Goal: Information Seeking & Learning: Check status

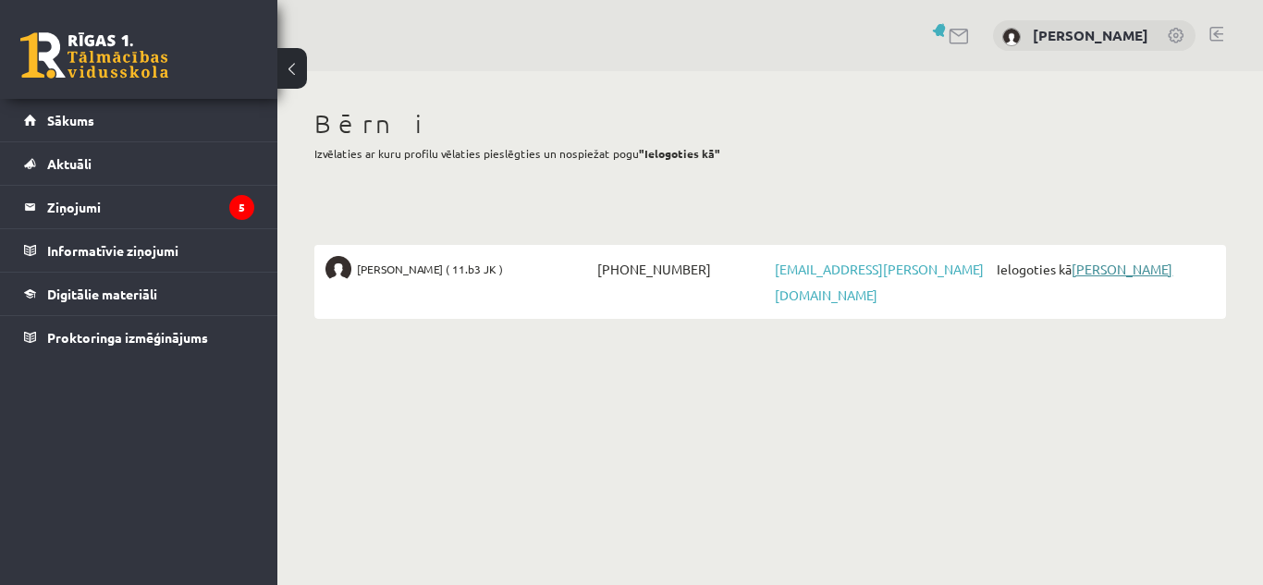
click at [1118, 269] on link "[PERSON_NAME]" at bounding box center [1121, 269] width 101 height 17
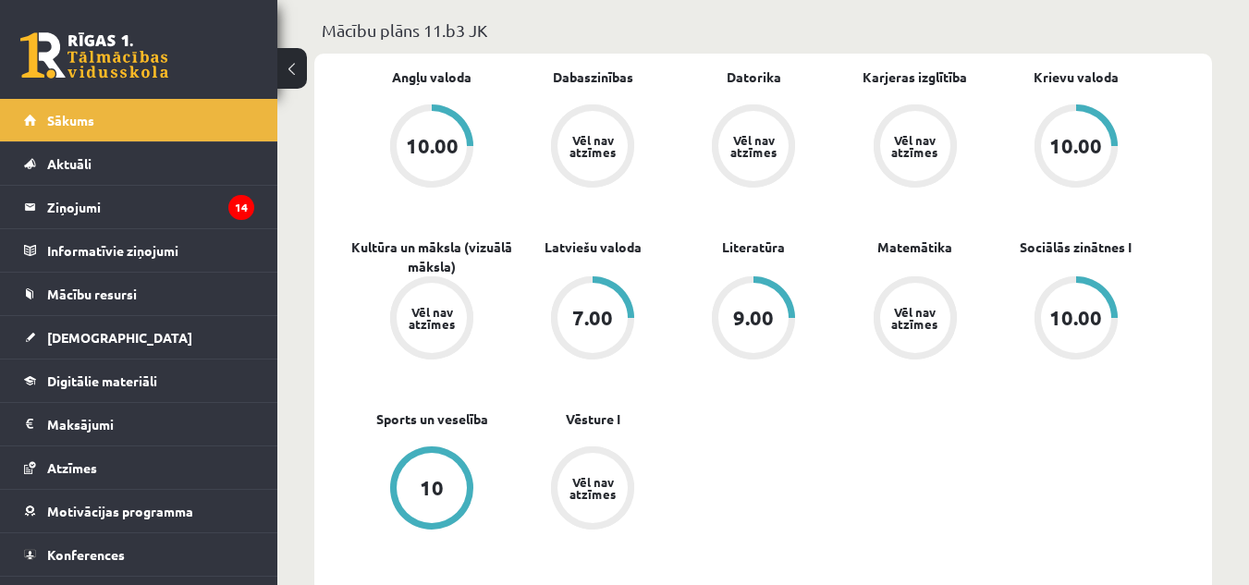
scroll to position [592, 0]
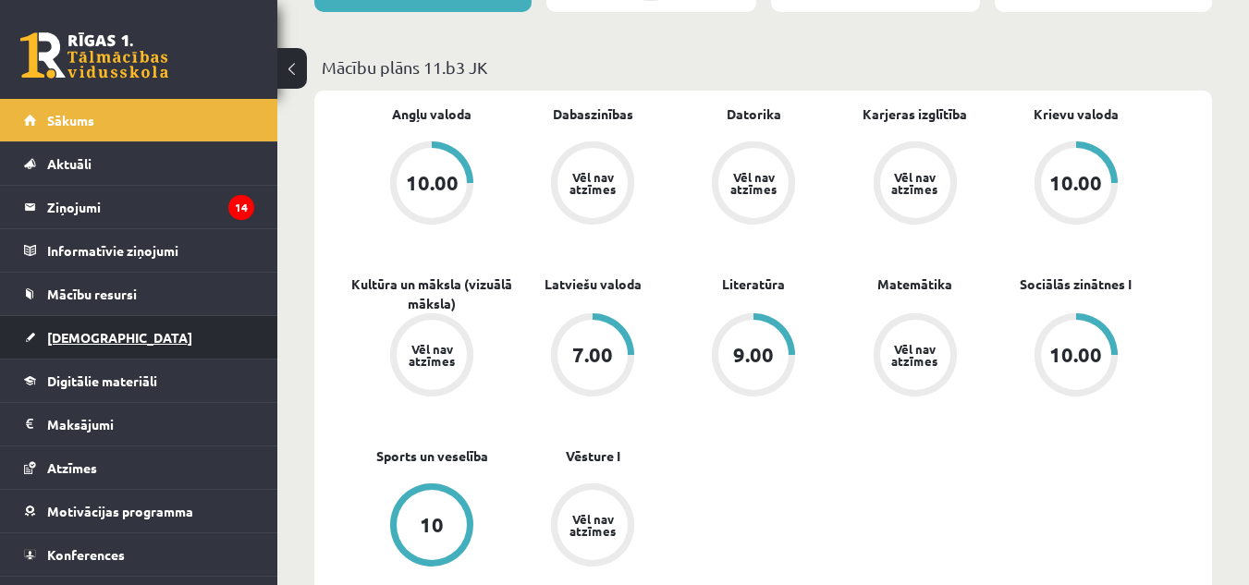
click at [82, 328] on link "Ieskaites" at bounding box center [139, 337] width 230 height 43
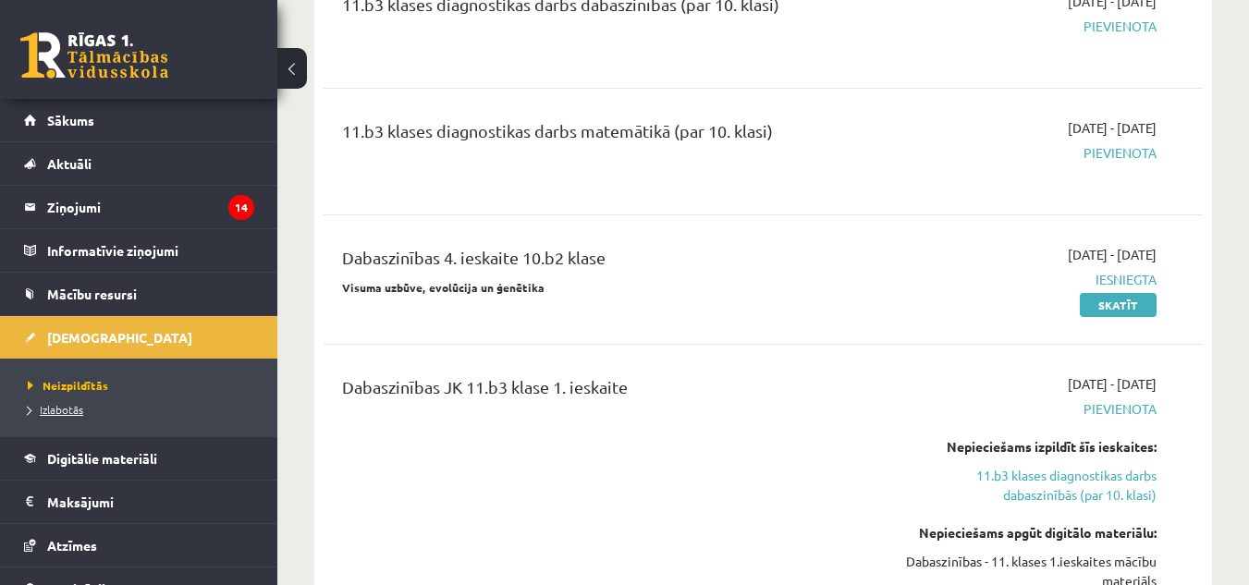
click at [71, 412] on span "Izlabotās" at bounding box center [55, 409] width 55 height 15
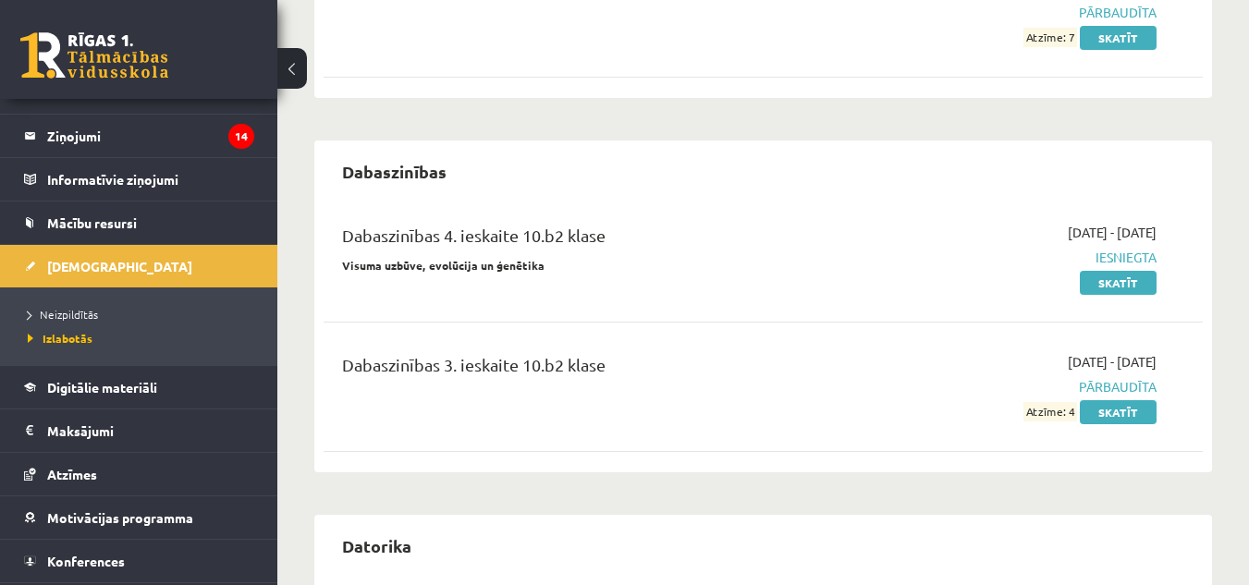
scroll to position [74, 0]
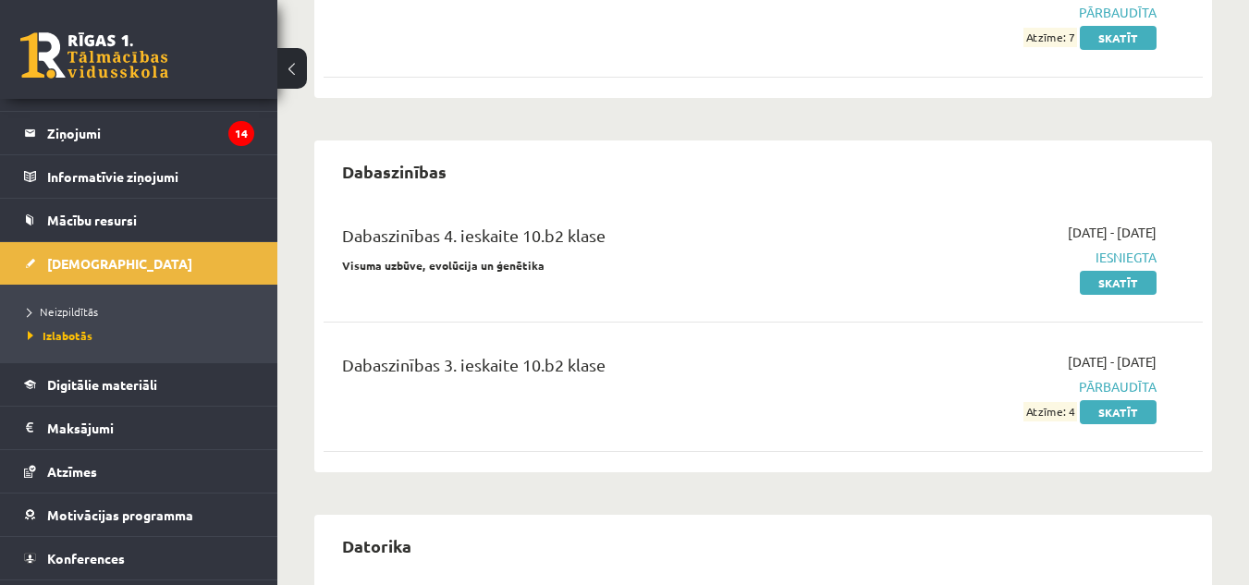
click at [896, 403] on div "2025-09-01 - 2025-10-31 Pārbaudīta Atzīme: 4 Skatīt" at bounding box center [1029, 386] width 281 height 69
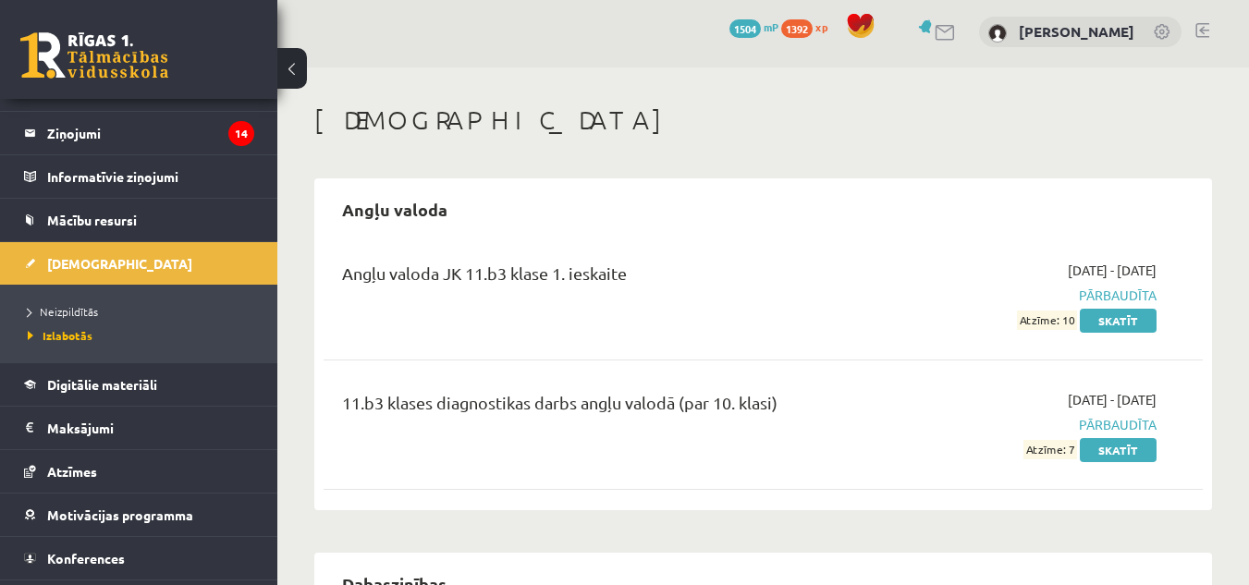
scroll to position [0, 0]
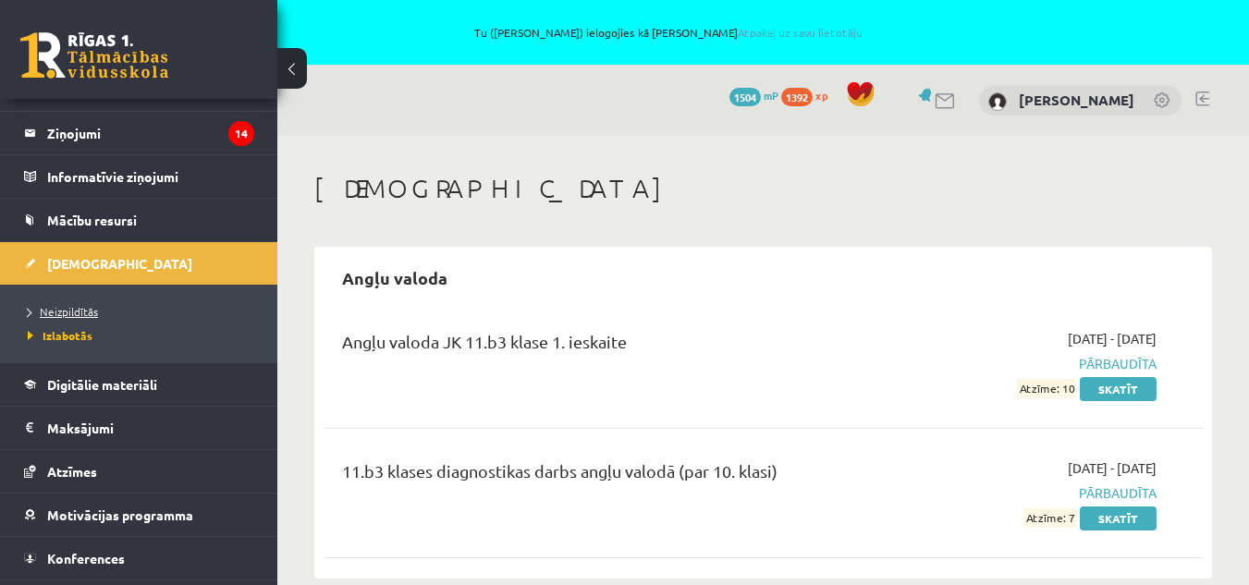
click at [79, 309] on span "Neizpildītās" at bounding box center [63, 311] width 70 height 15
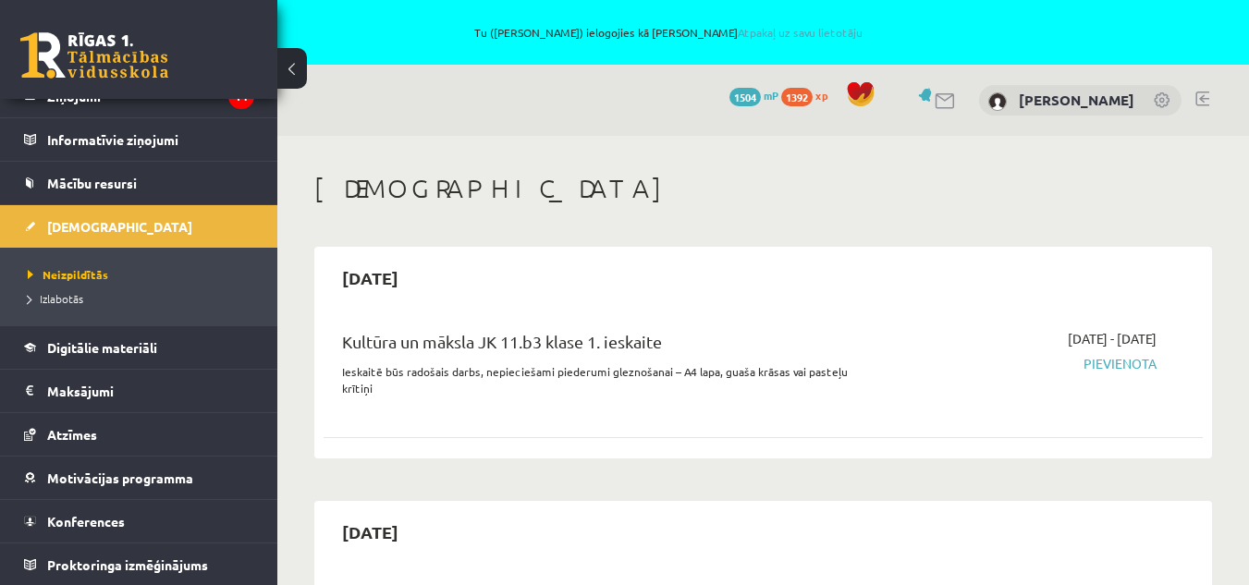
scroll to position [112, 0]
click at [690, 306] on div "2025-10-15 Kultūra un māksla JK 11.b3 klase 1. ieskaite Ieskaitē būs radošais d…" at bounding box center [763, 353] width 898 height 212
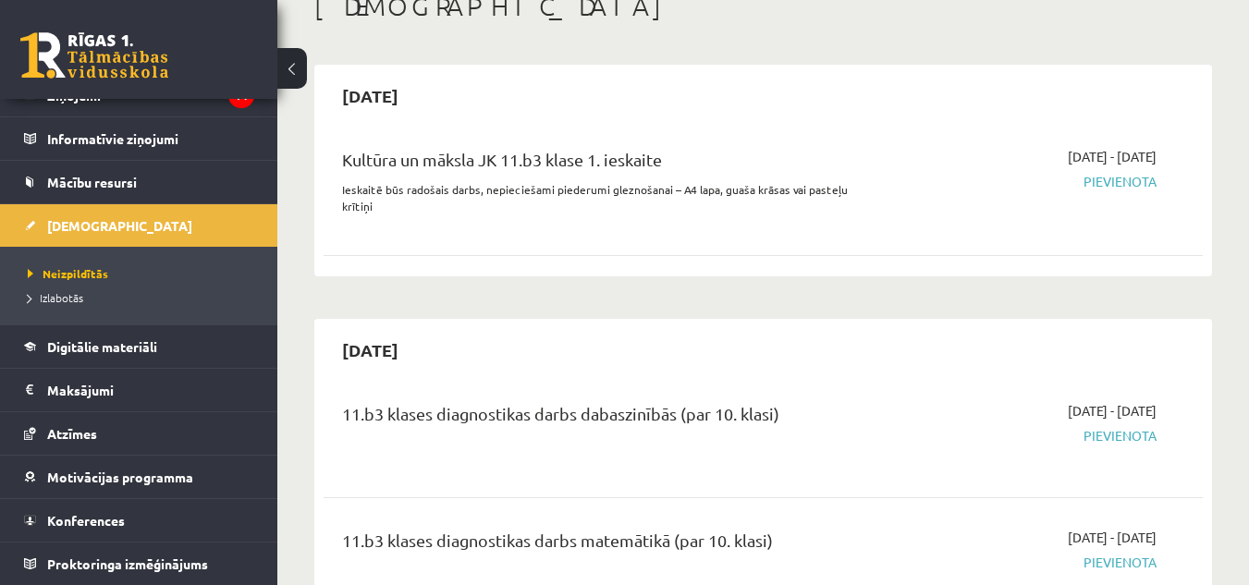
scroll to position [185, 0]
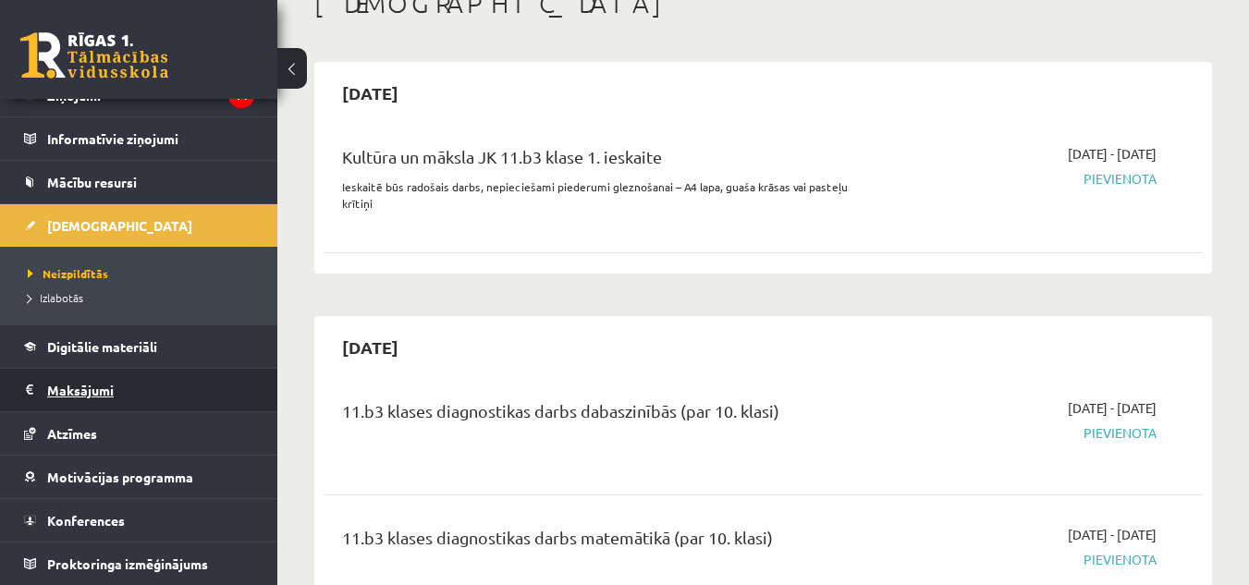
click at [79, 385] on legend "Maksājumi 0" at bounding box center [150, 390] width 207 height 43
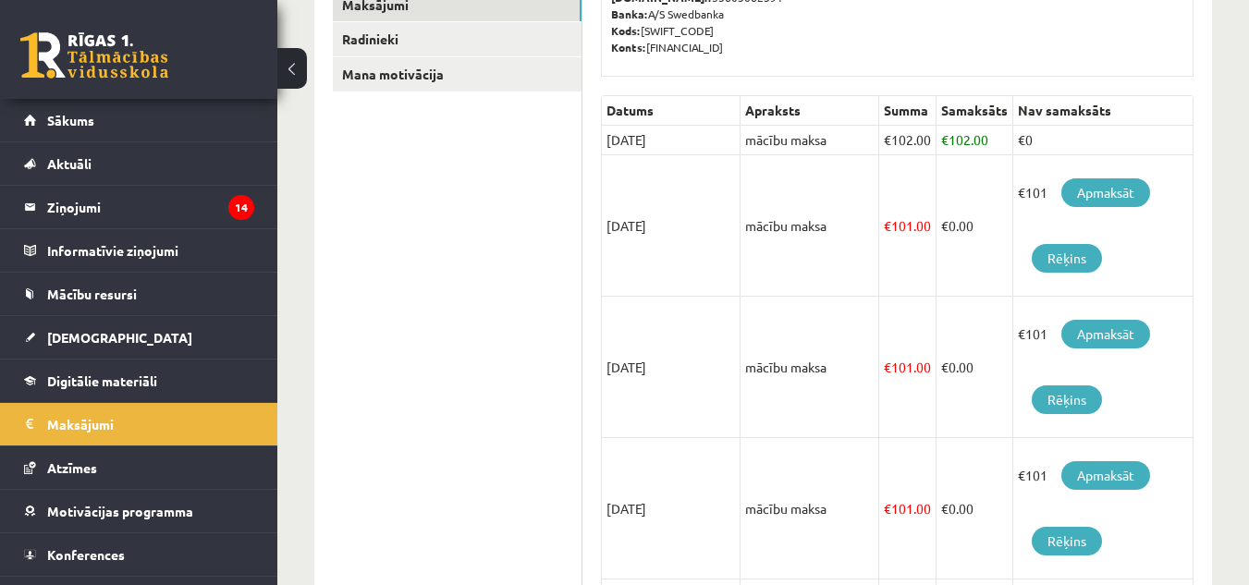
scroll to position [333, 0]
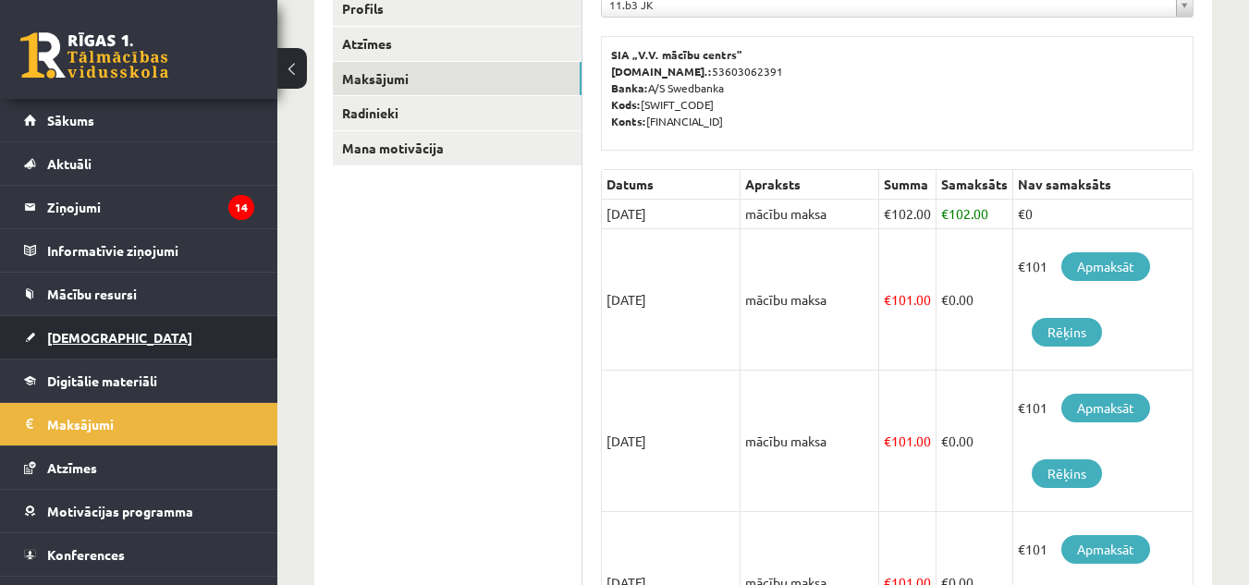
click at [87, 329] on link "Ieskaites" at bounding box center [139, 337] width 230 height 43
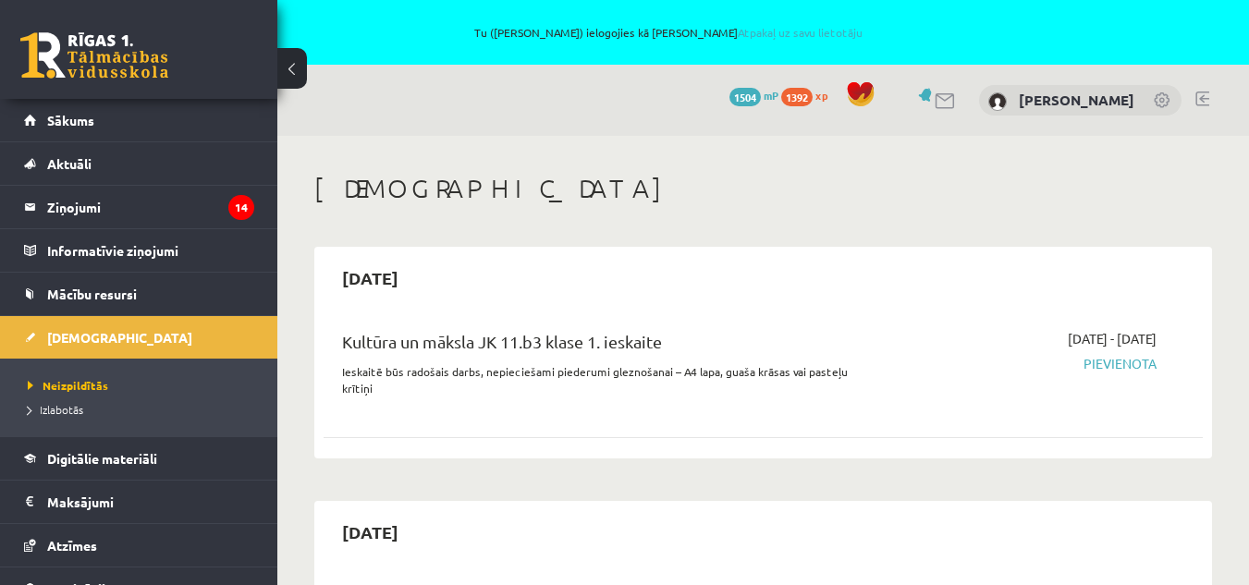
click at [1106, 363] on span "Pievienota" at bounding box center [1029, 363] width 253 height 19
click at [70, 203] on legend "Ziņojumi 14" at bounding box center [150, 207] width 207 height 43
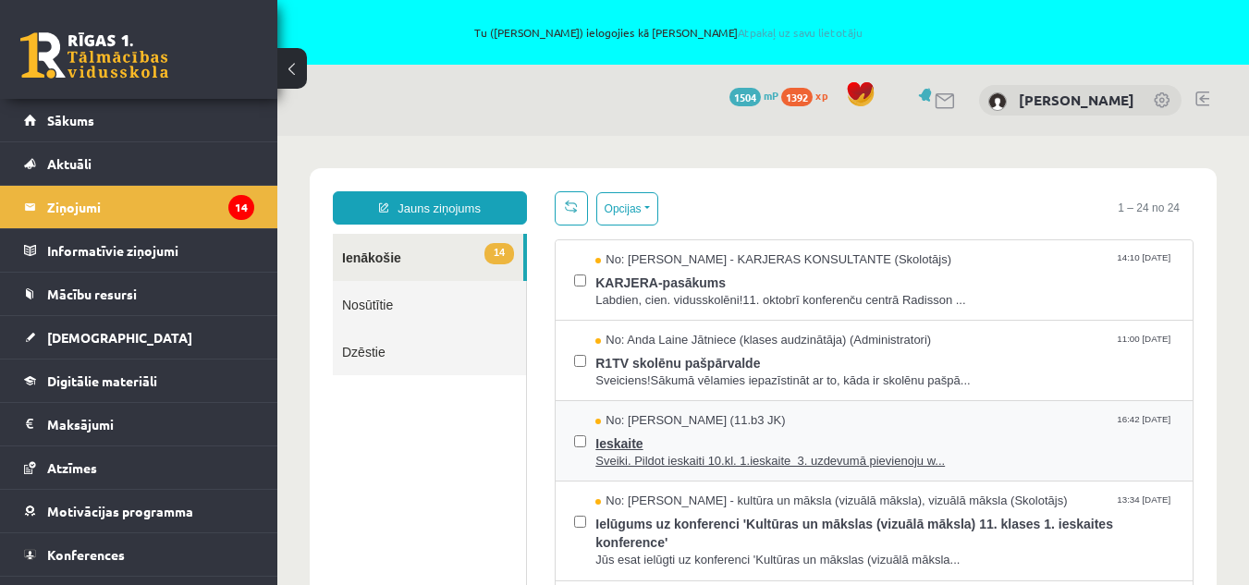
click at [731, 453] on span "Sveiki. Pildot ieskaiti 10.kl. 1.ieskaite 3. uzdevumā pievienoju w..." at bounding box center [884, 462] width 579 height 18
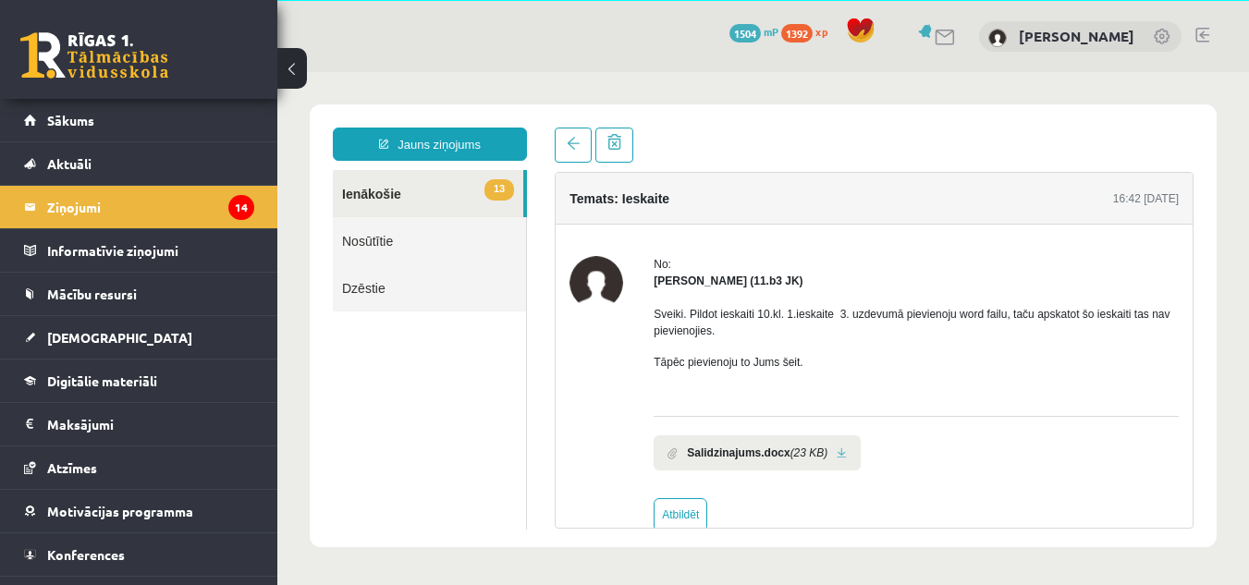
scroll to position [28, 0]
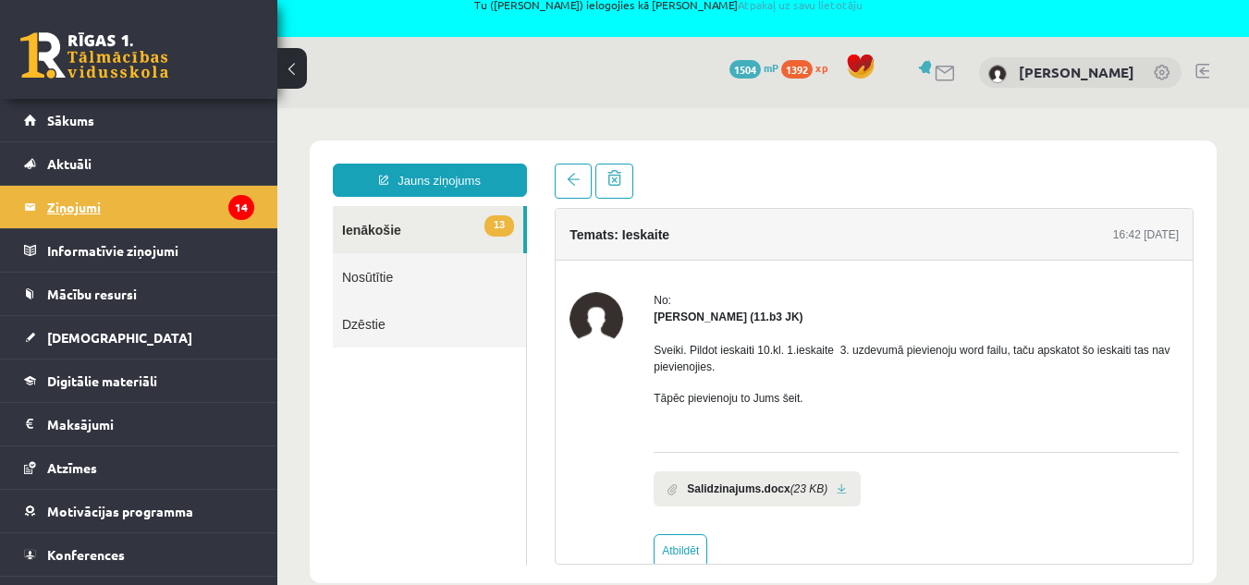
click at [108, 205] on legend "Ziņojumi 14" at bounding box center [150, 207] width 207 height 43
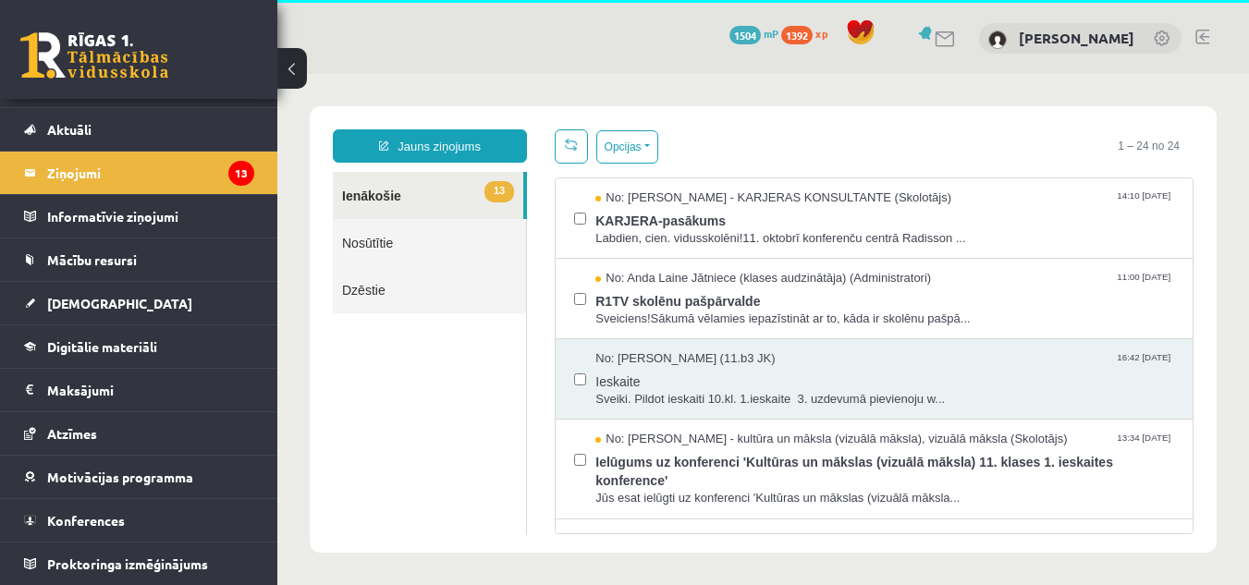
scroll to position [65, 0]
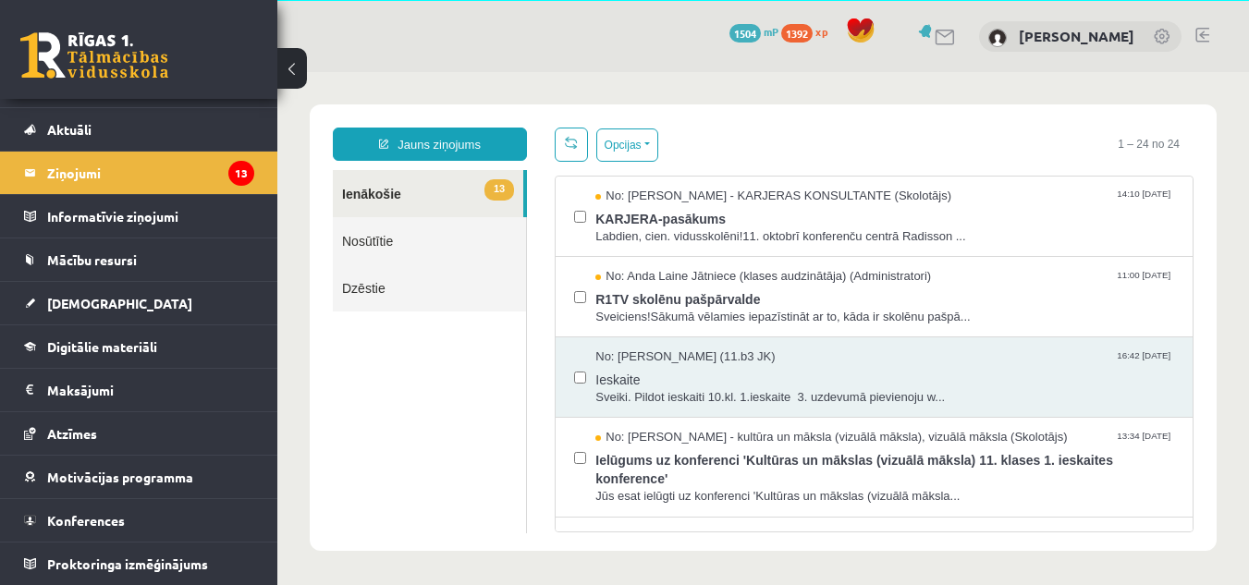
click at [379, 238] on link "Nosūtītie" at bounding box center [429, 240] width 193 height 47
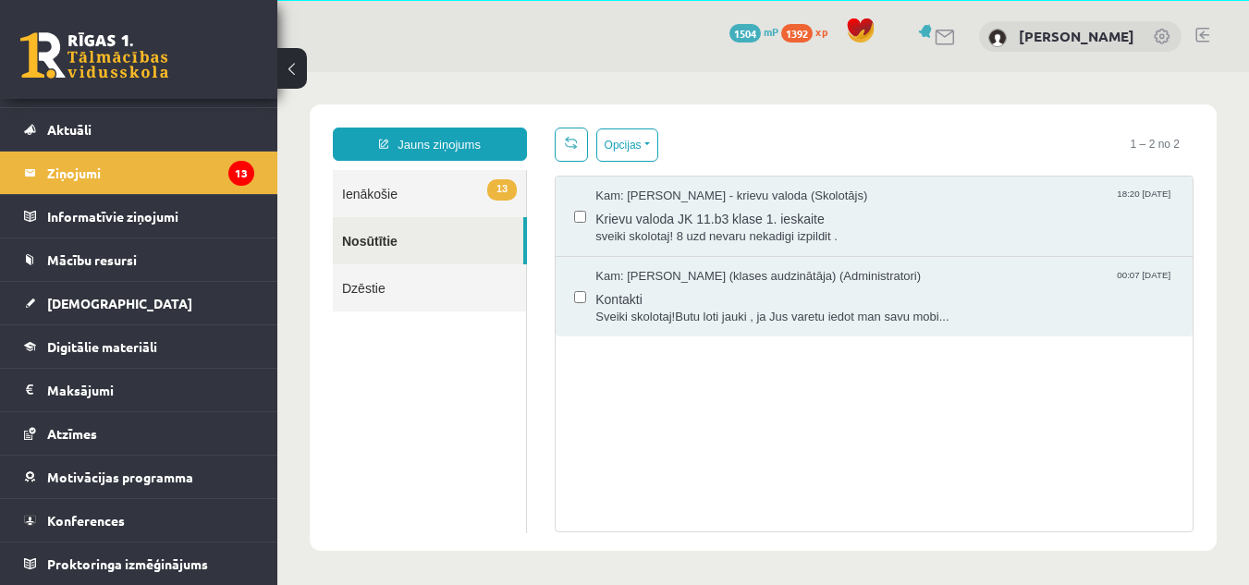
scroll to position [0, 0]
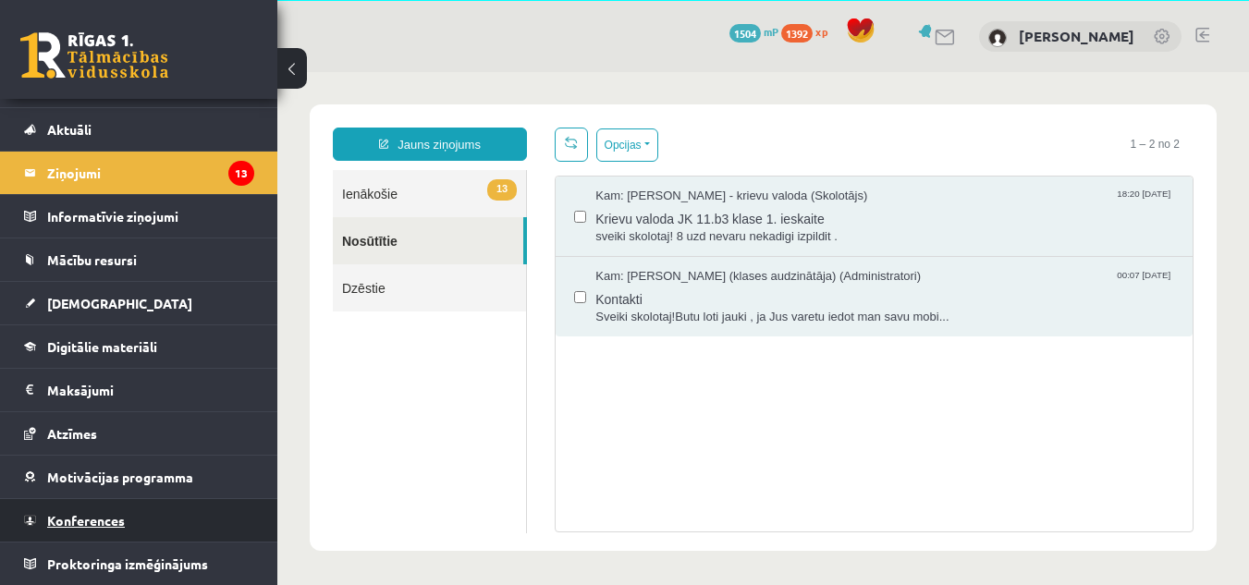
click at [81, 524] on span "Konferences" at bounding box center [86, 520] width 78 height 17
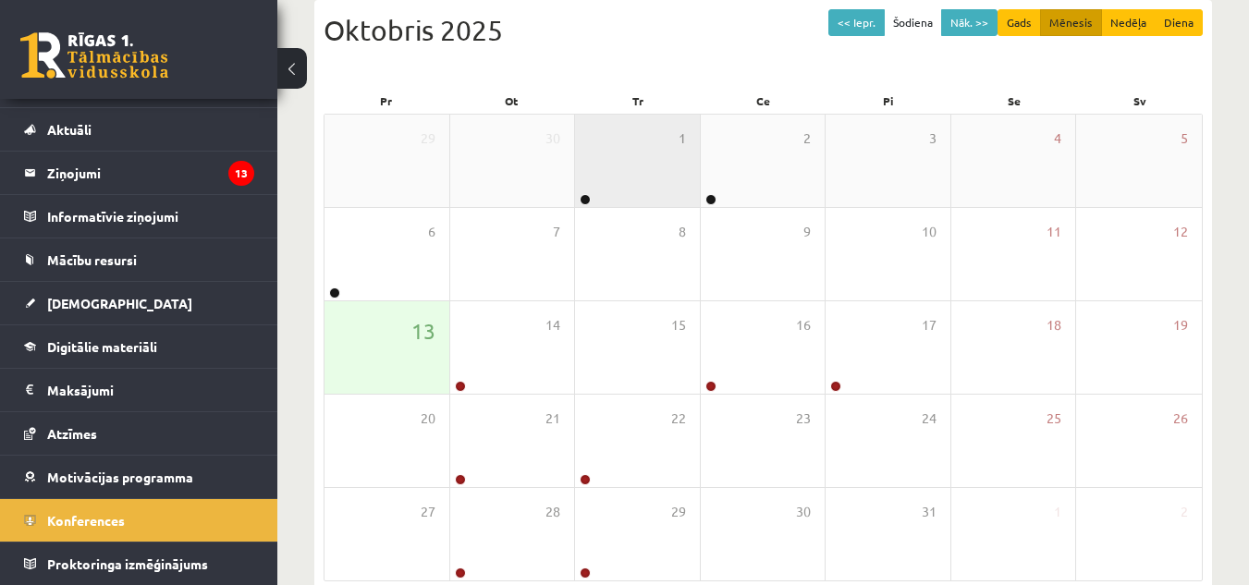
scroll to position [287, 0]
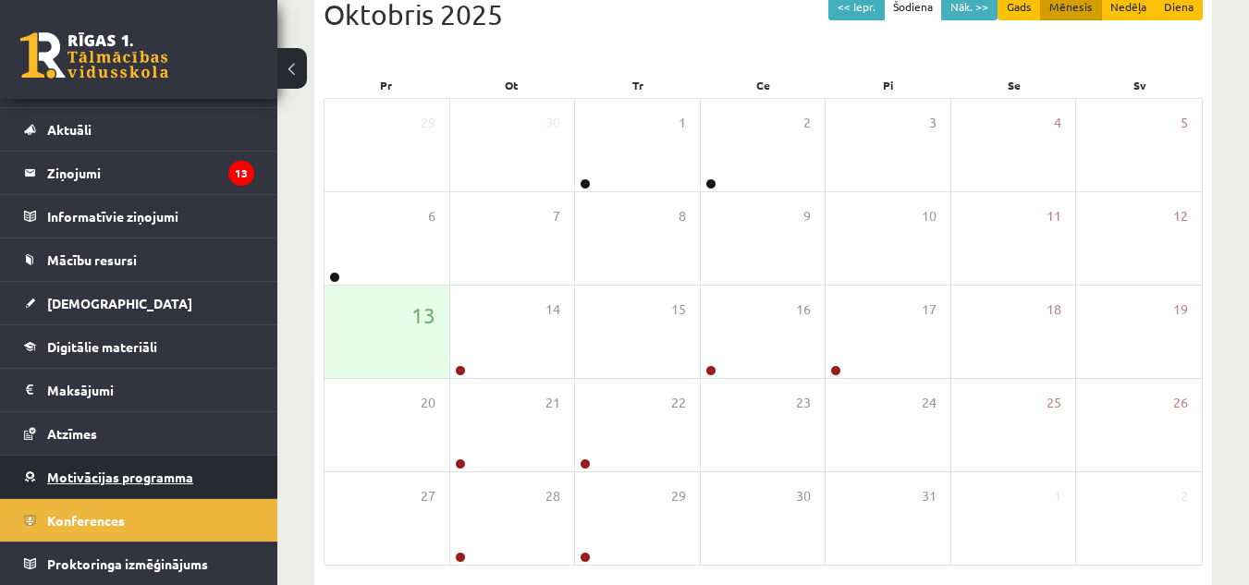
click at [136, 473] on span "Motivācijas programma" at bounding box center [120, 477] width 146 height 17
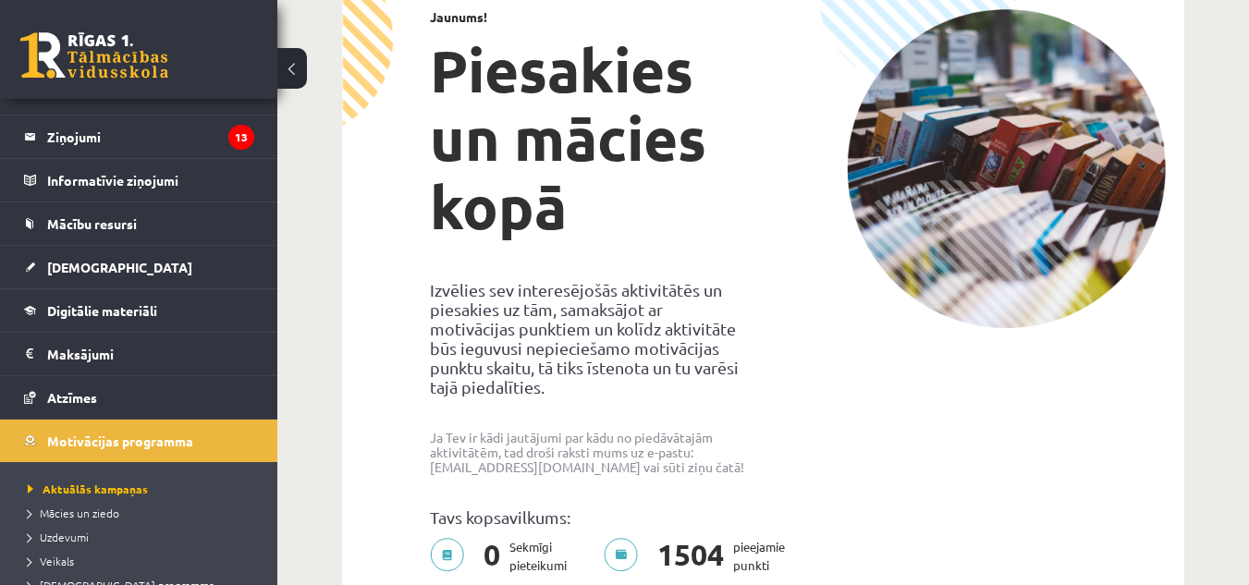
scroll to position [74, 0]
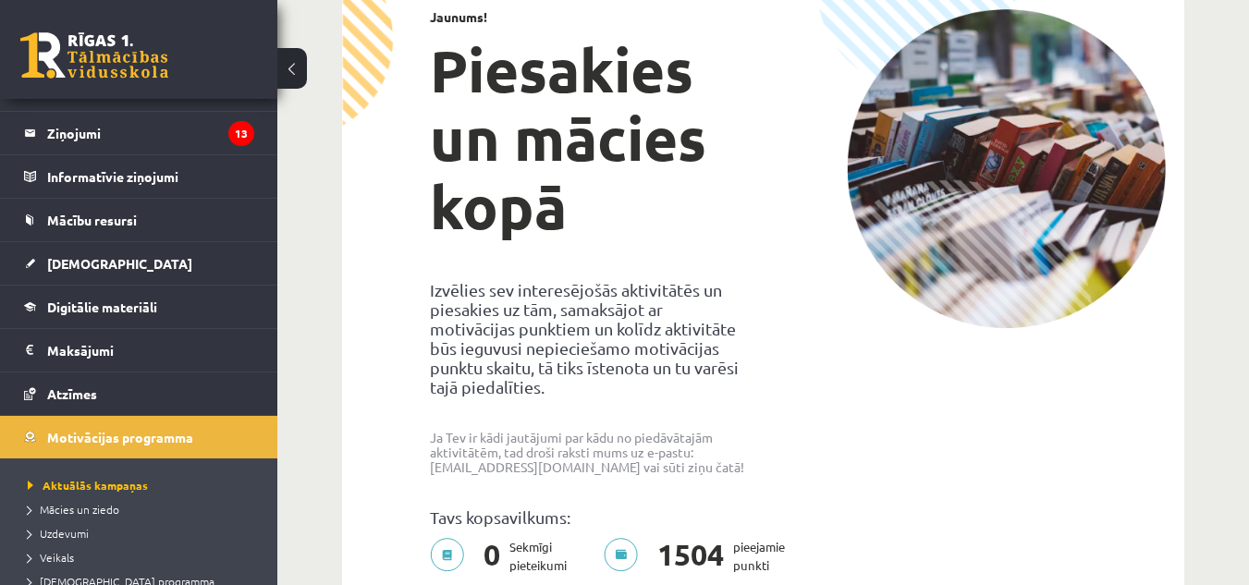
click at [931, 430] on div at bounding box center [1006, 297] width 347 height 576
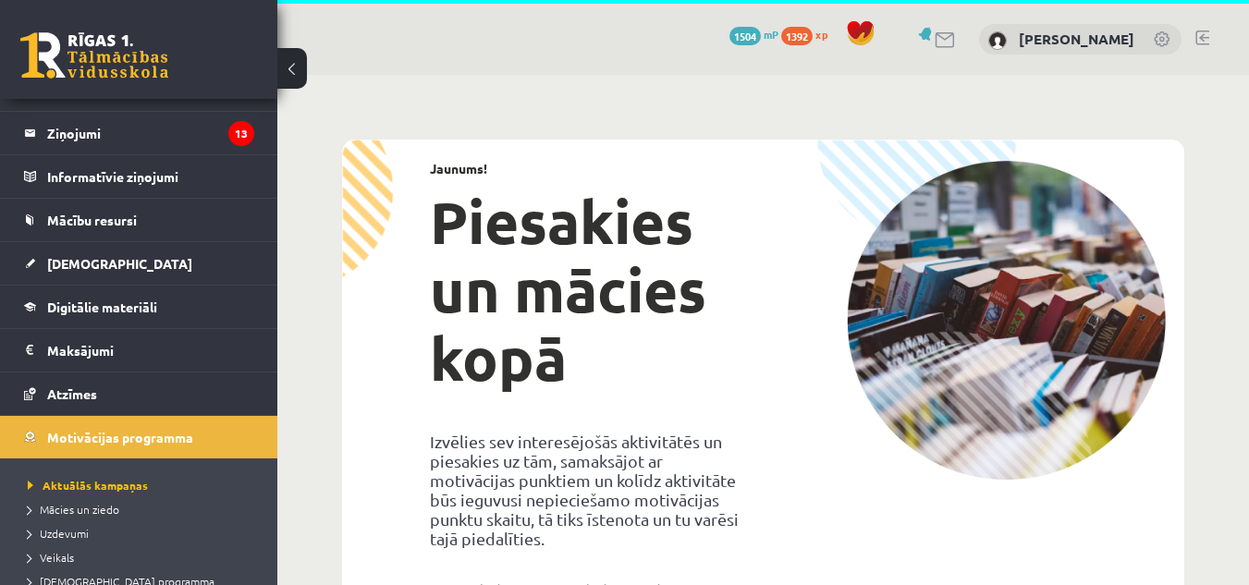
scroll to position [0, 0]
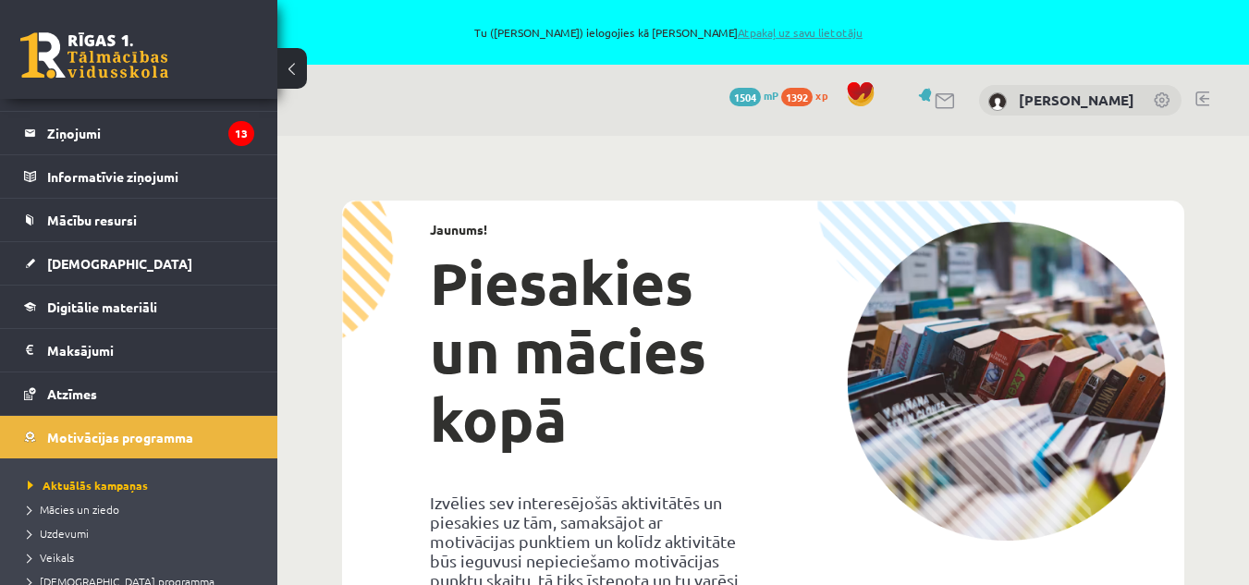
click at [787, 30] on link "Atpakaļ uz savu lietotāju" at bounding box center [800, 32] width 125 height 15
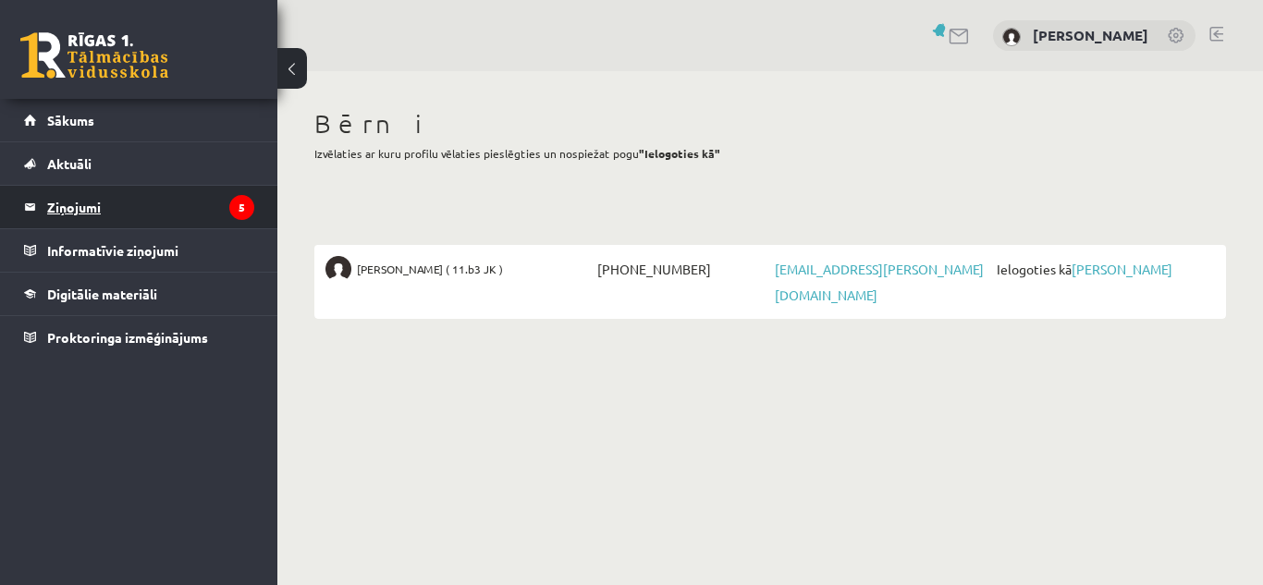
click at [107, 202] on legend "Ziņojumi 5" at bounding box center [150, 207] width 207 height 43
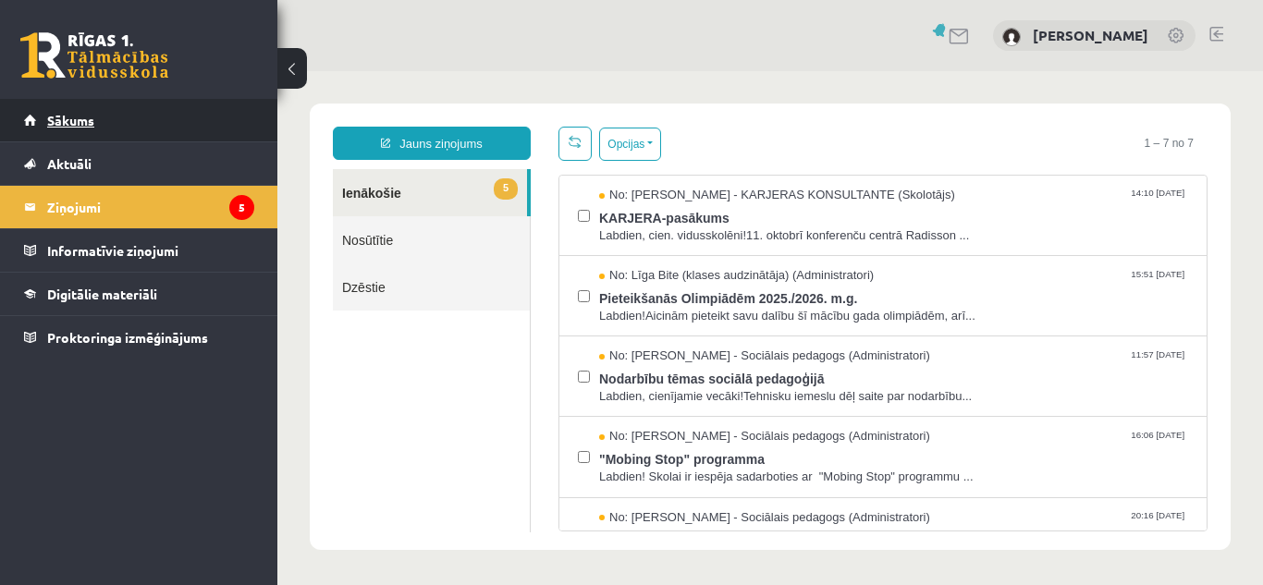
click at [87, 118] on span "Sākums" at bounding box center [70, 120] width 47 height 17
